Goal: Obtain resource: Download file/media

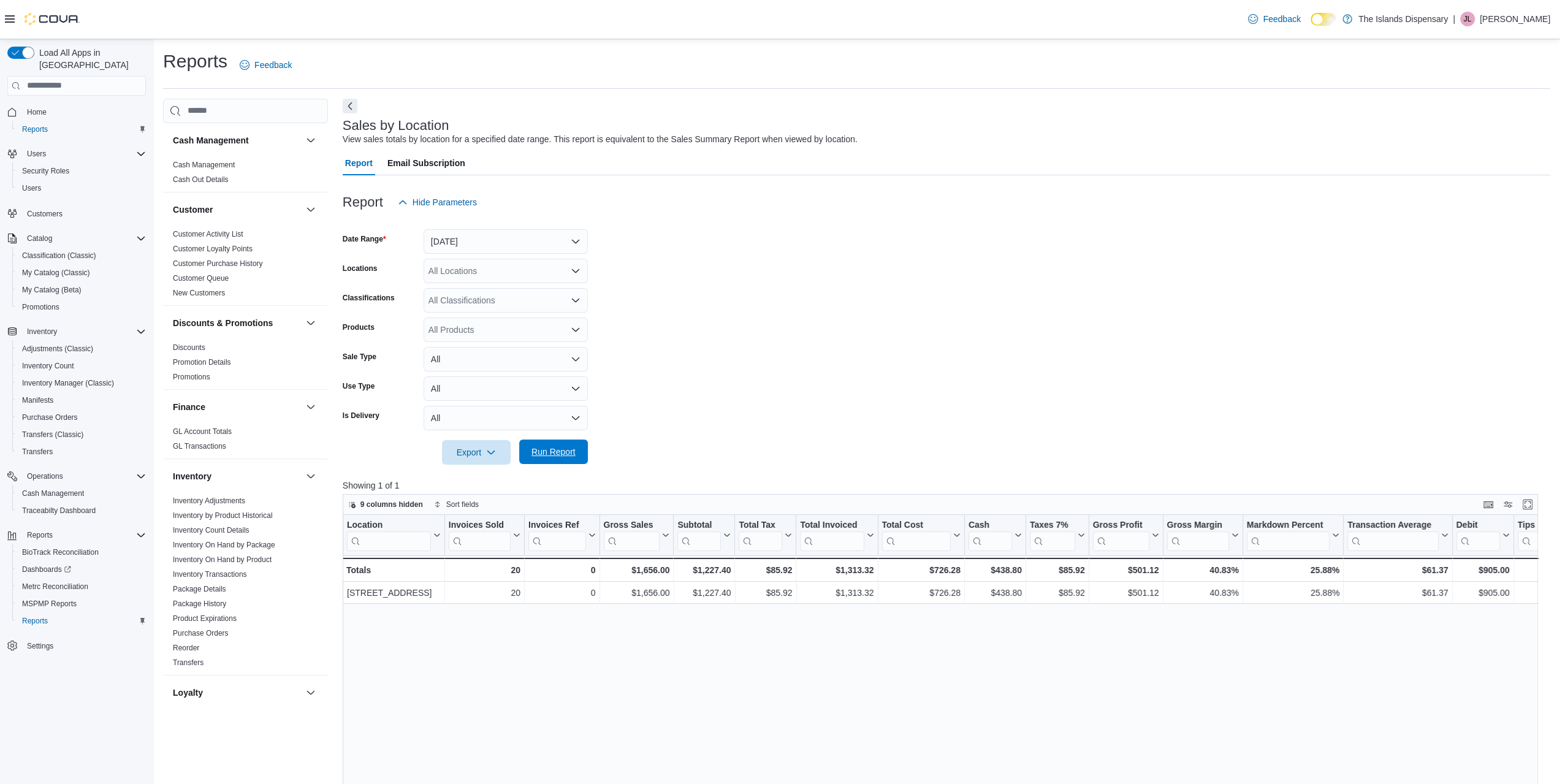
scroll to position [556, 0]
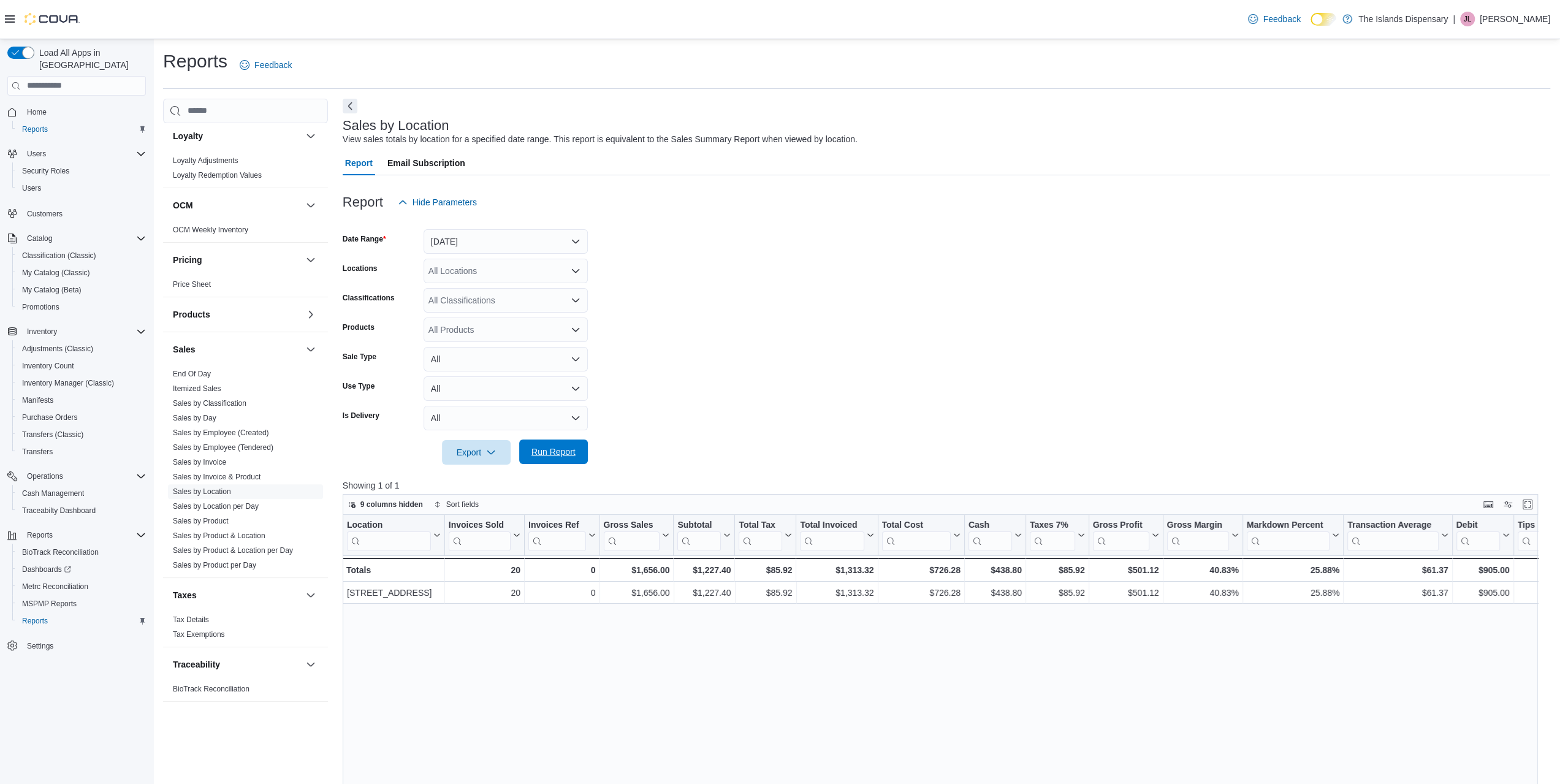
drag, startPoint x: 553, startPoint y: 447, endPoint x: 650, endPoint y: 259, distance: 211.5
click at [555, 447] on span "Run Report" at bounding box center [553, 452] width 44 height 12
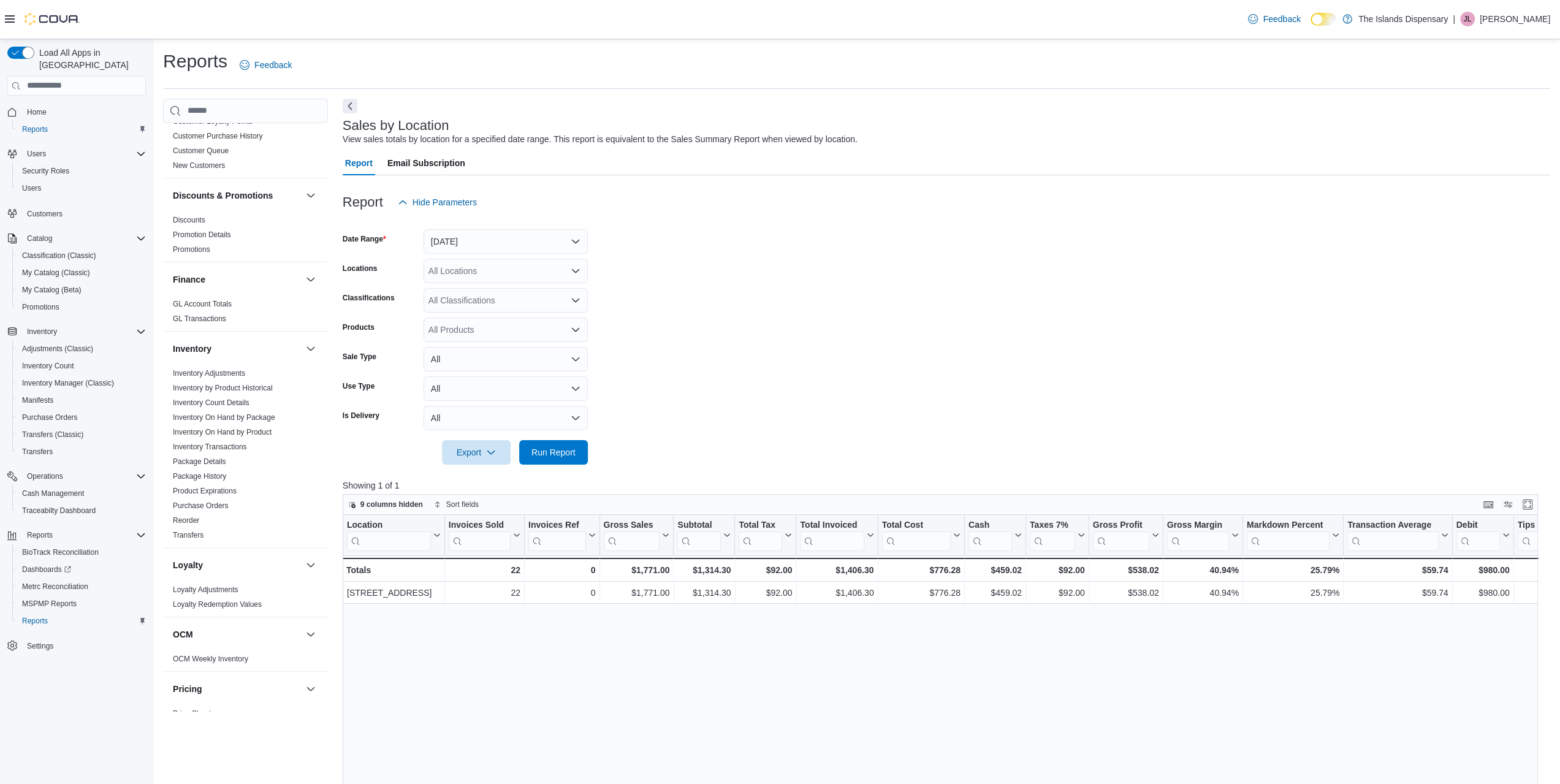
scroll to position [0, 0]
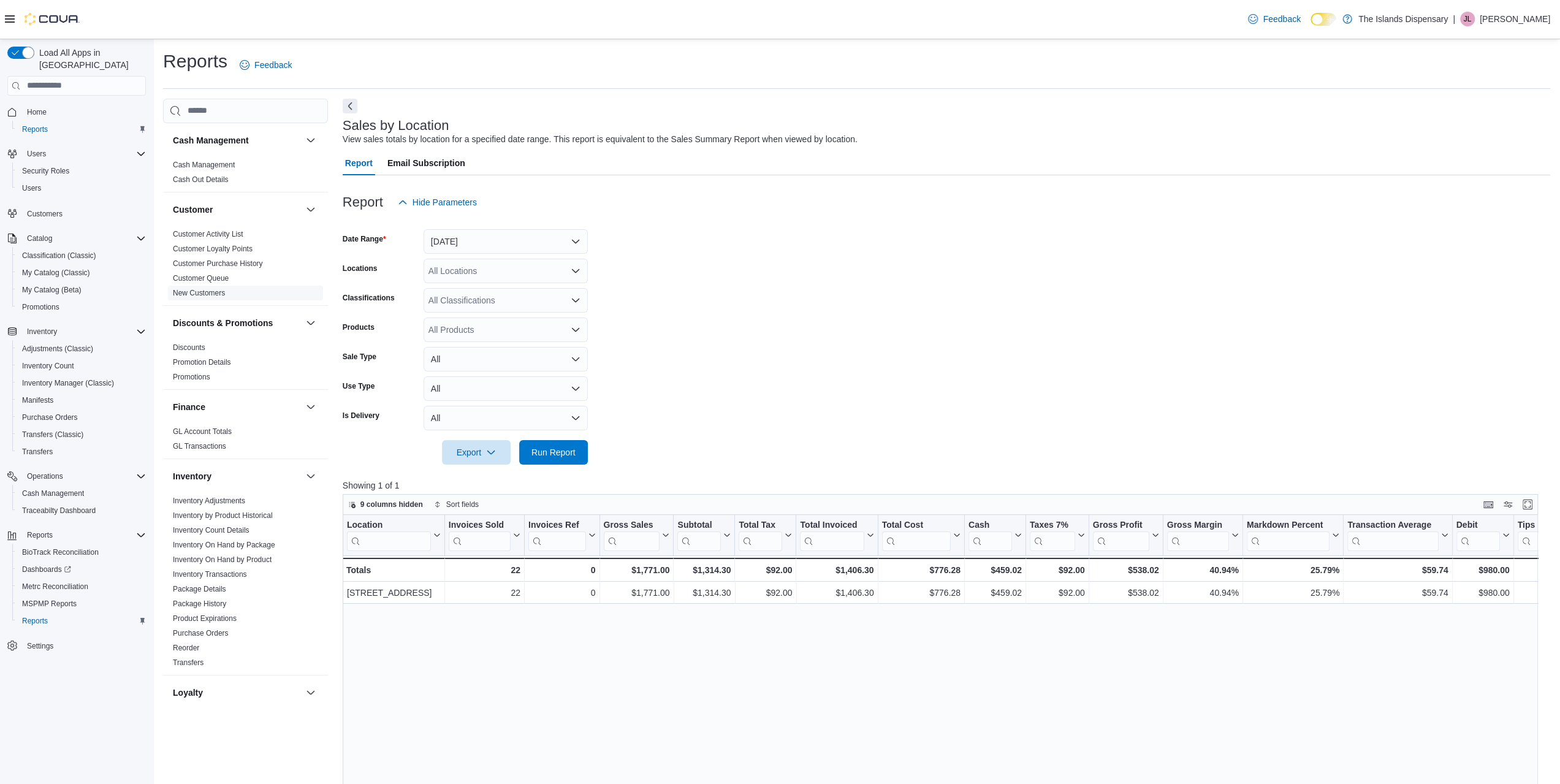
click at [200, 297] on span "New Customers" at bounding box center [199, 293] width 52 height 10
click at [215, 294] on link "New Customers" at bounding box center [199, 293] width 52 height 9
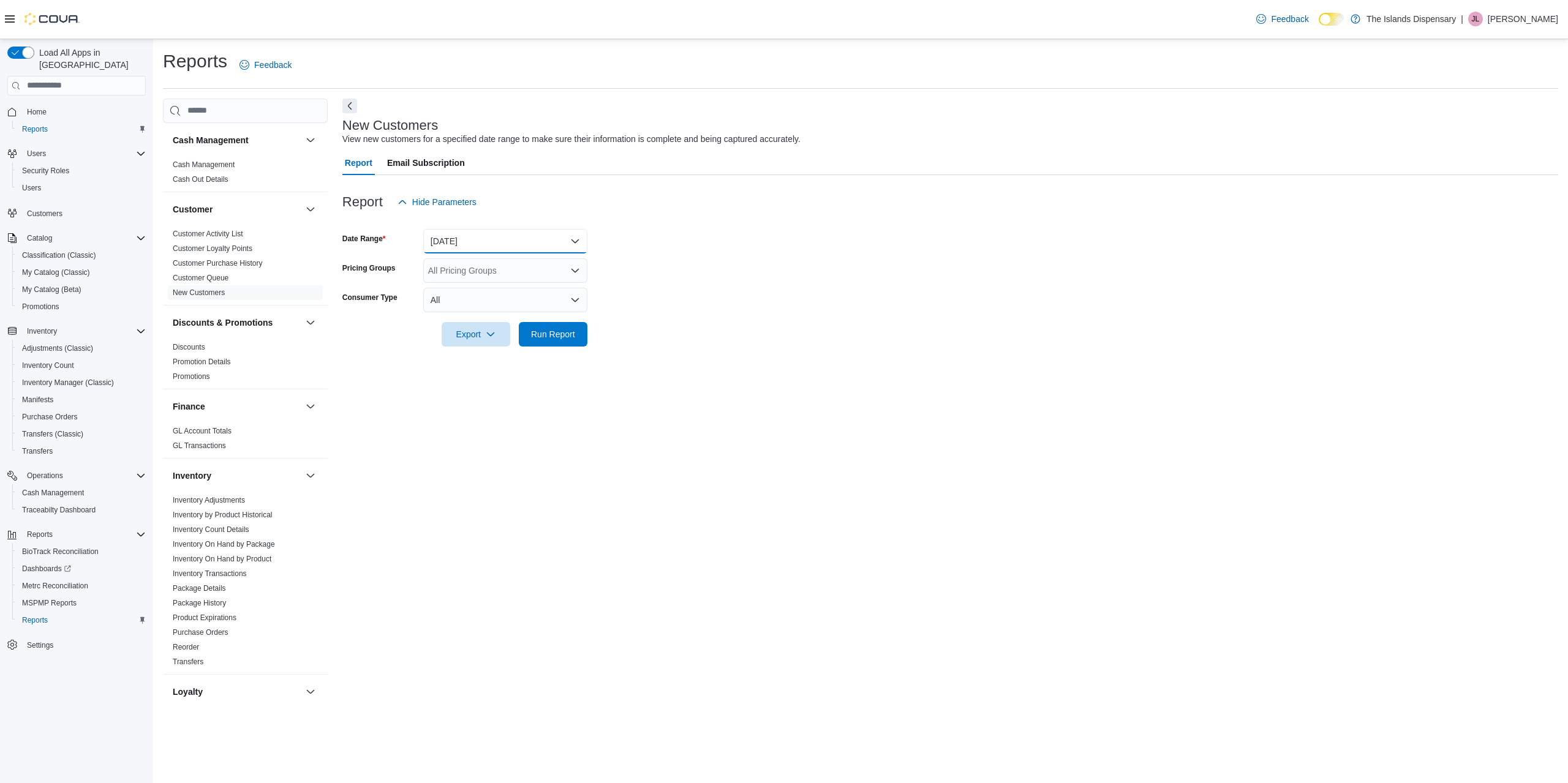
click at [527, 245] on button "[DATE]" at bounding box center [505, 241] width 164 height 24
click at [517, 298] on button "[DATE]" at bounding box center [505, 290] width 164 height 24
click at [525, 358] on div at bounding box center [950, 354] width 1216 height 15
click at [530, 348] on div at bounding box center [950, 354] width 1216 height 15
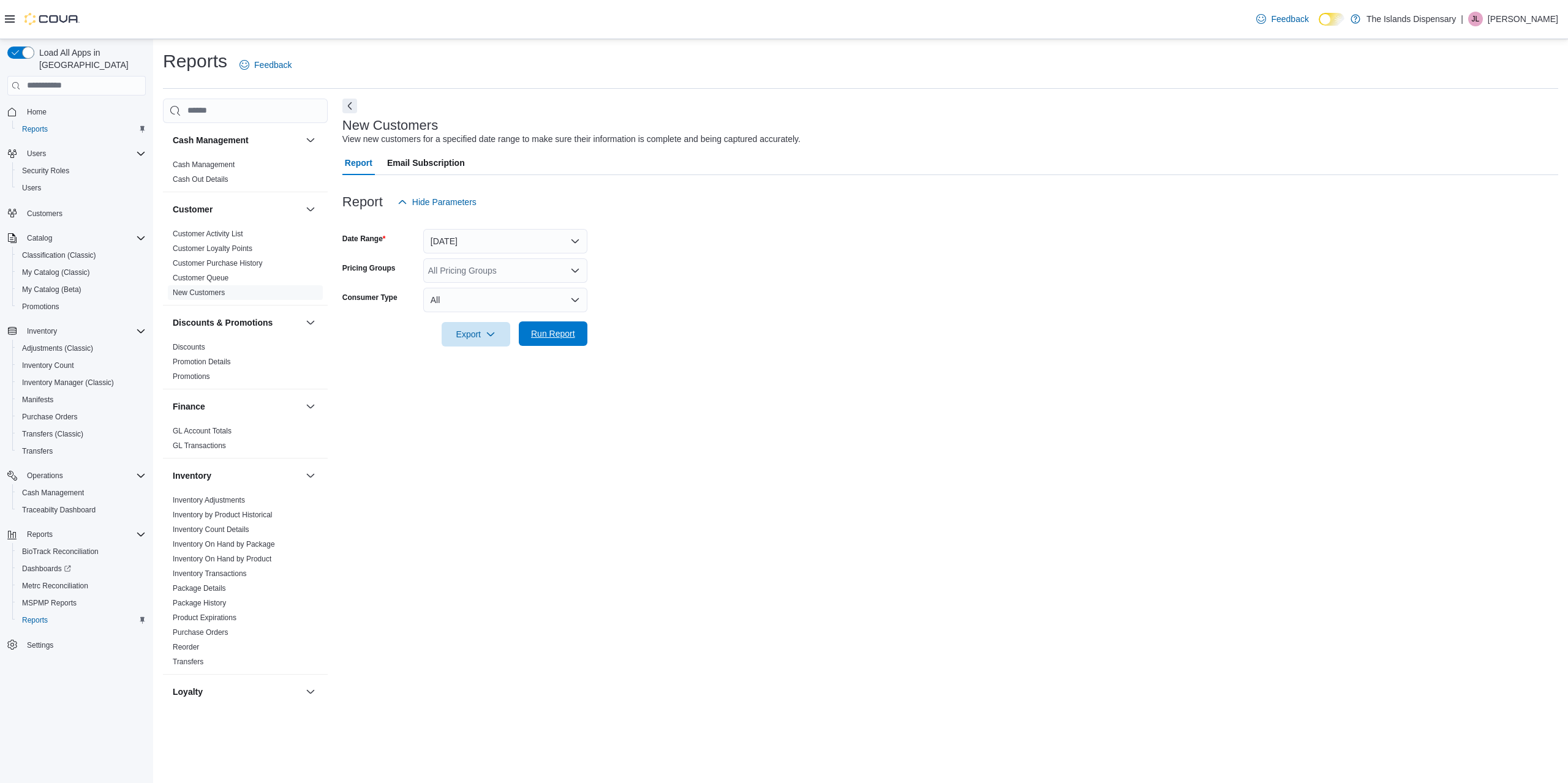
click at [540, 333] on span "Run Report" at bounding box center [553, 334] width 44 height 12
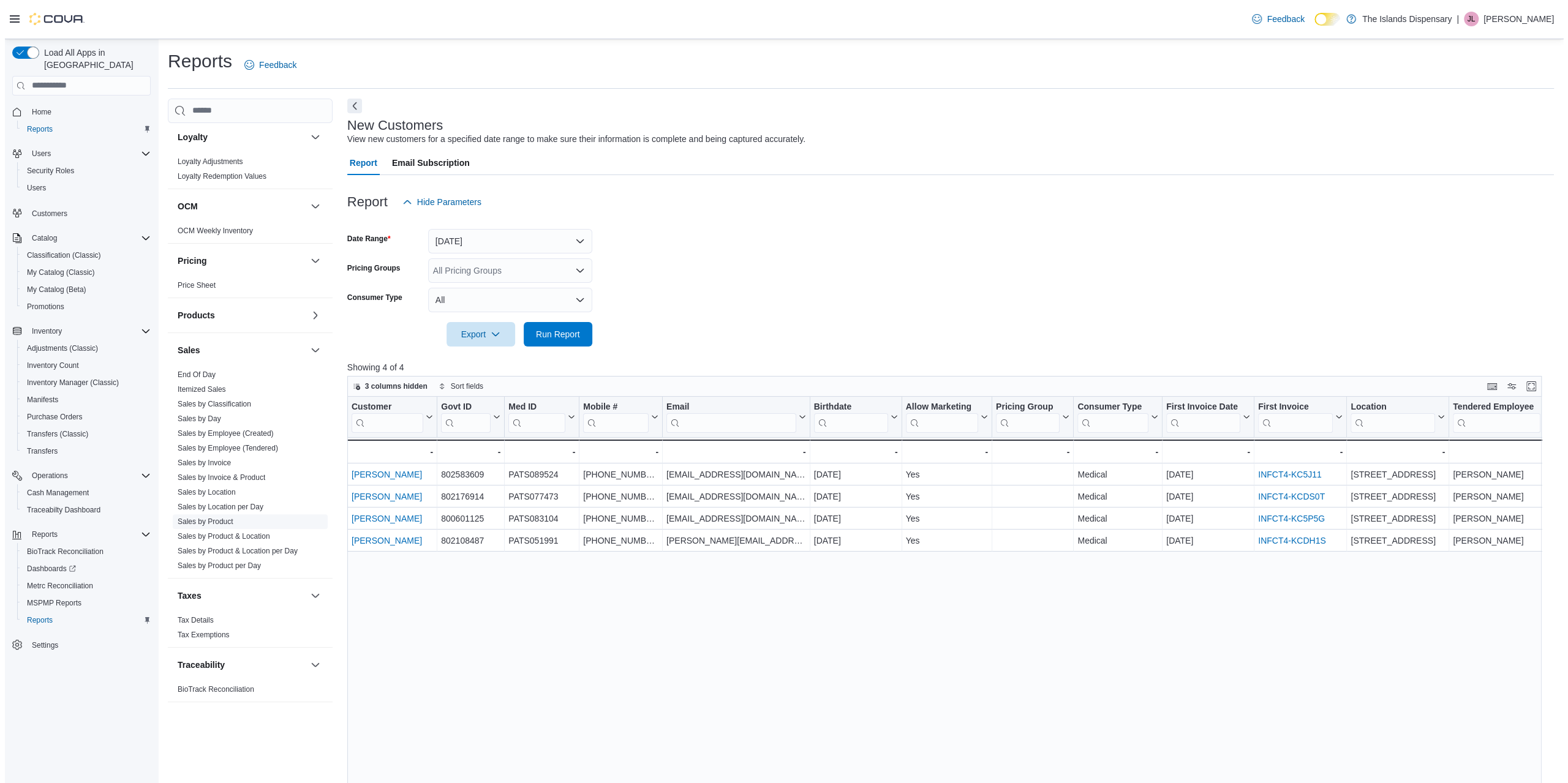
scroll to position [556, 0]
click at [232, 493] on span "Sales by Location" at bounding box center [245, 491] width 155 height 15
click at [226, 488] on link "Sales by Location" at bounding box center [201, 491] width 58 height 9
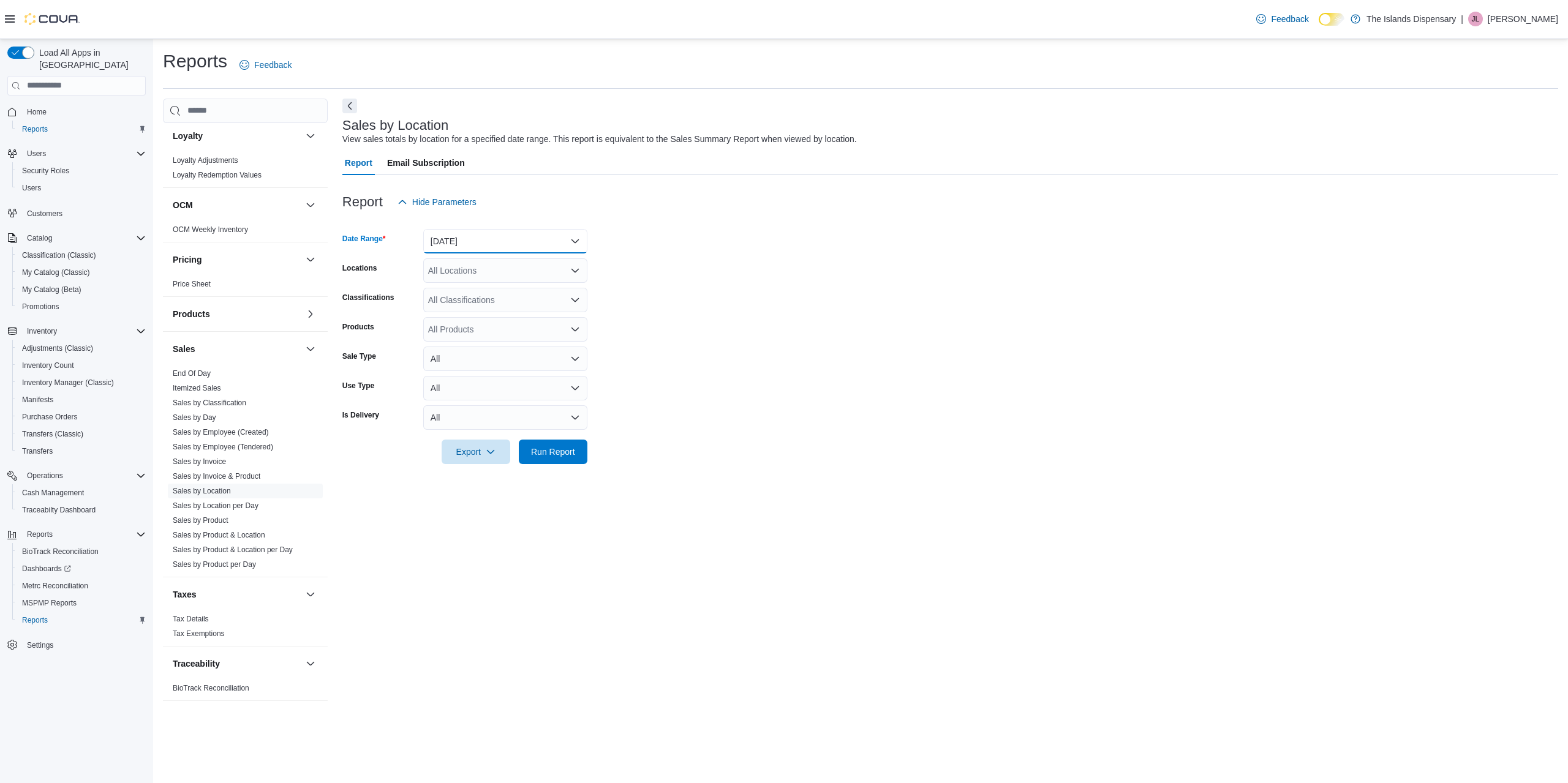
click at [507, 238] on button "[DATE]" at bounding box center [505, 241] width 164 height 24
click at [497, 288] on span "[DATE]" at bounding box center [513, 290] width 140 height 15
click at [543, 445] on span "Run Report" at bounding box center [553, 452] width 54 height 24
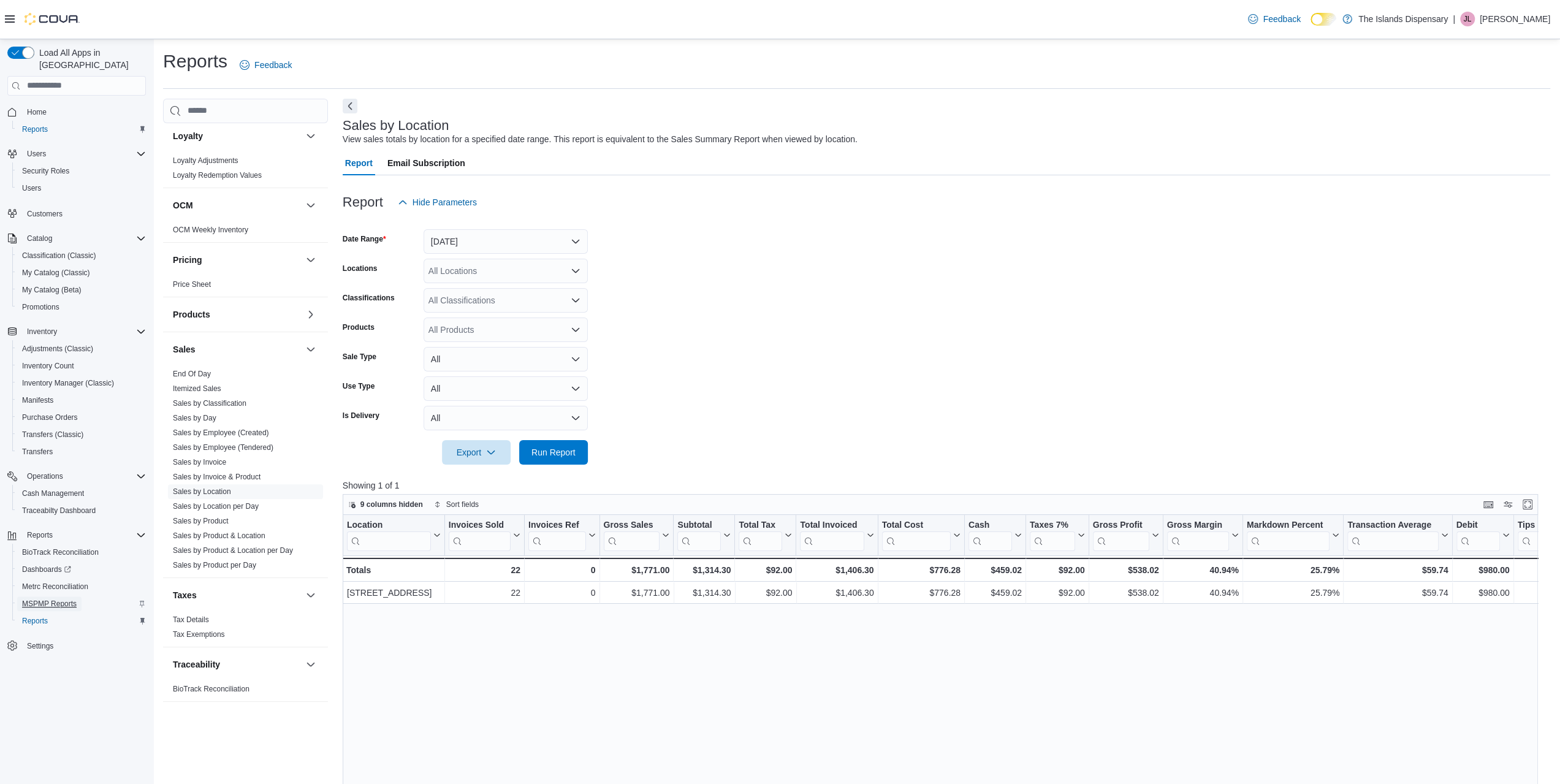
click at [62, 599] on span "MSPMP Reports" at bounding box center [49, 604] width 54 height 10
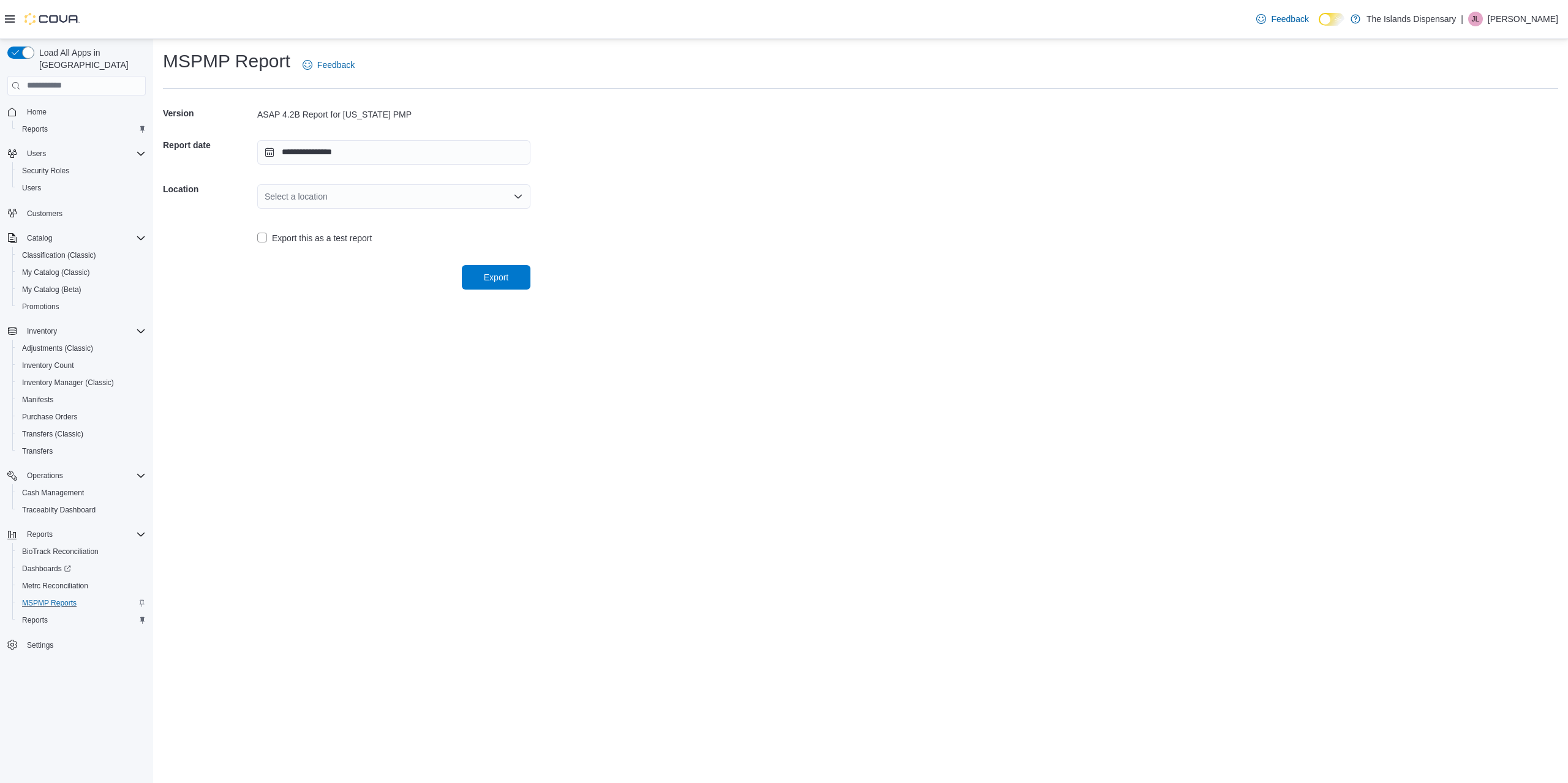
click at [395, 188] on div "Select a location" at bounding box center [394, 196] width 273 height 24
click at [386, 234] on span "[STREET_ADDRESS]" at bounding box center [401, 235] width 244 height 12
click at [481, 287] on span "Export" at bounding box center [496, 277] width 54 height 24
